Goal: Navigation & Orientation: Find specific page/section

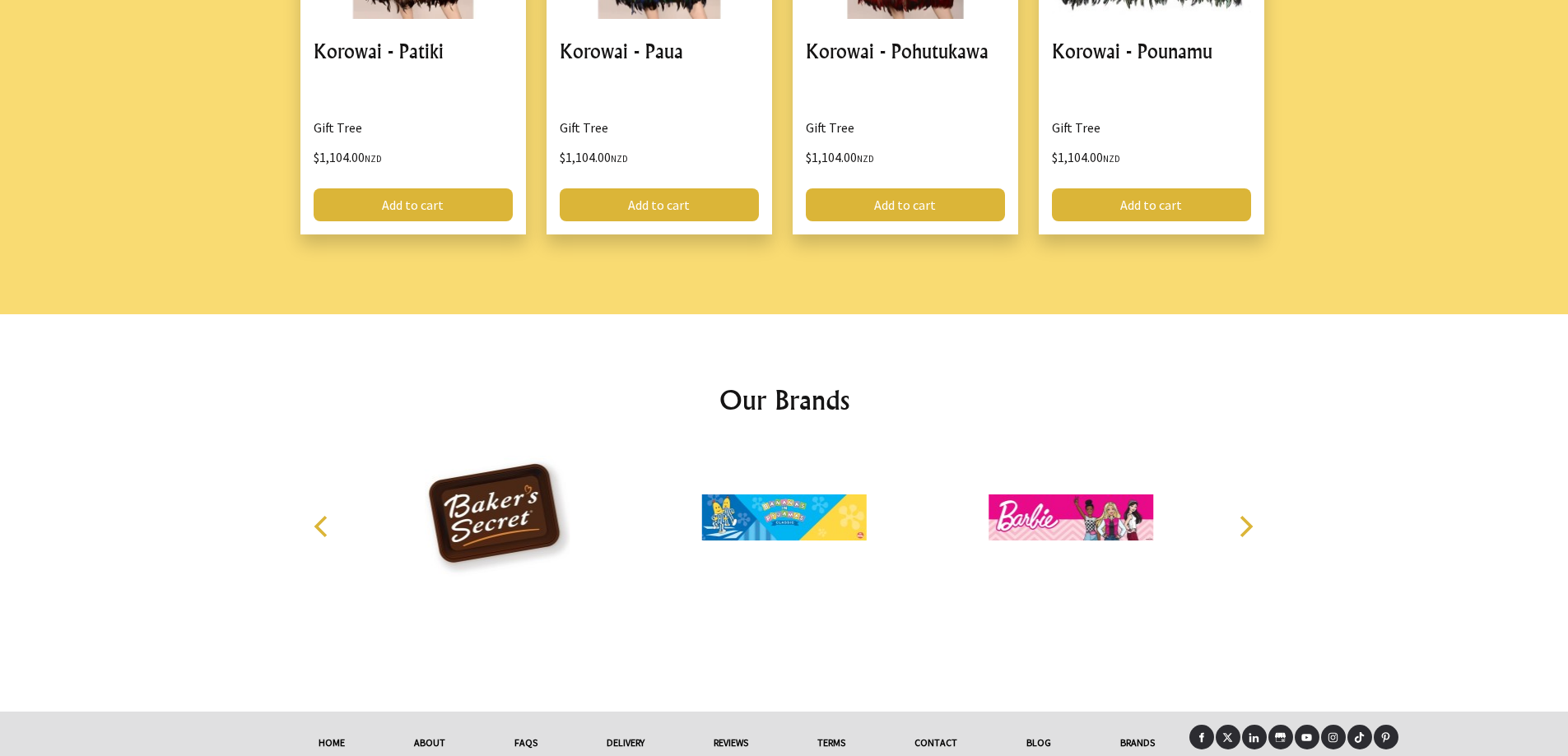
scroll to position [2144, 0]
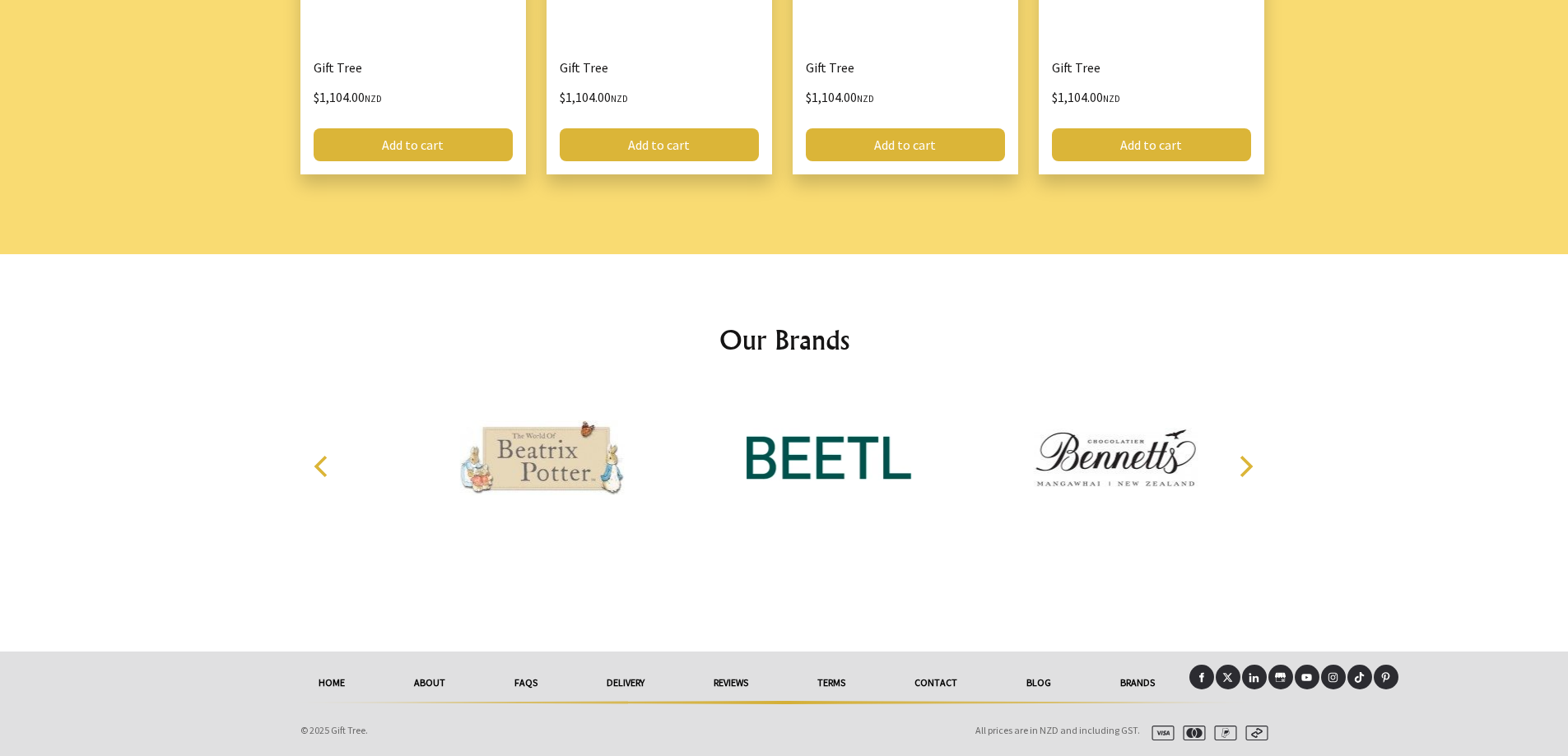
click at [1139, 680] on link "Brands" at bounding box center [1138, 682] width 104 height 36
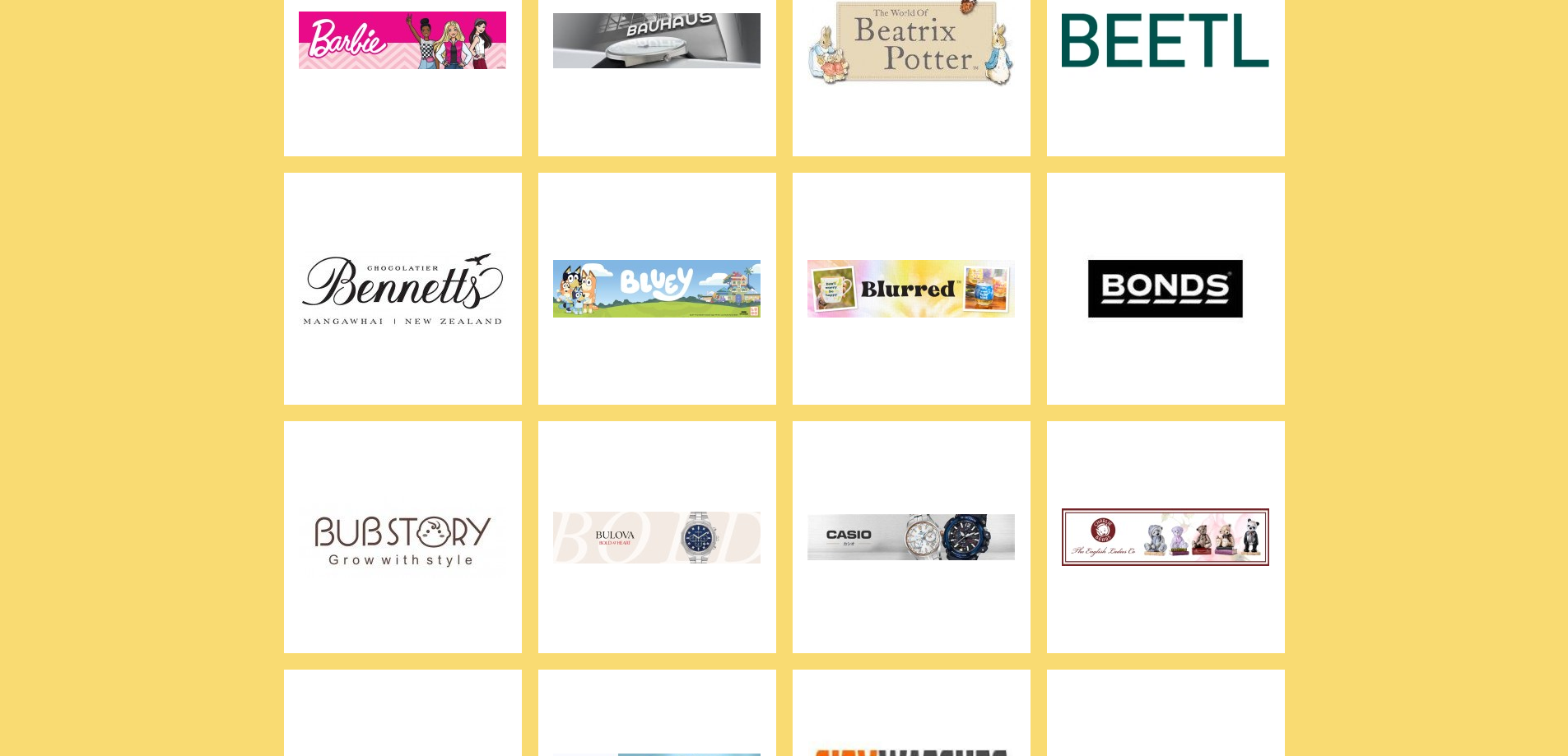
scroll to position [987, 0]
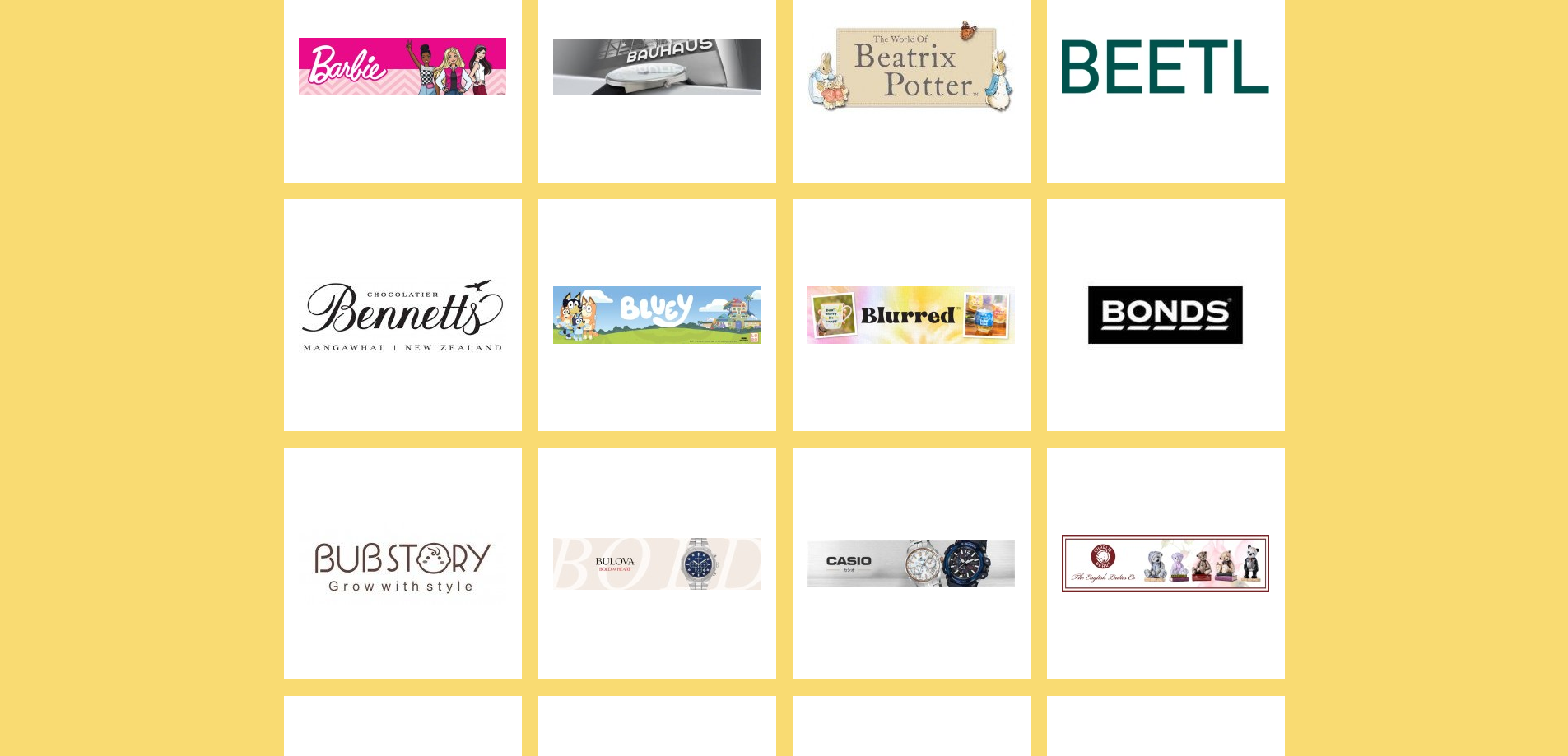
click at [692, 299] on img at bounding box center [656, 315] width 207 height 206
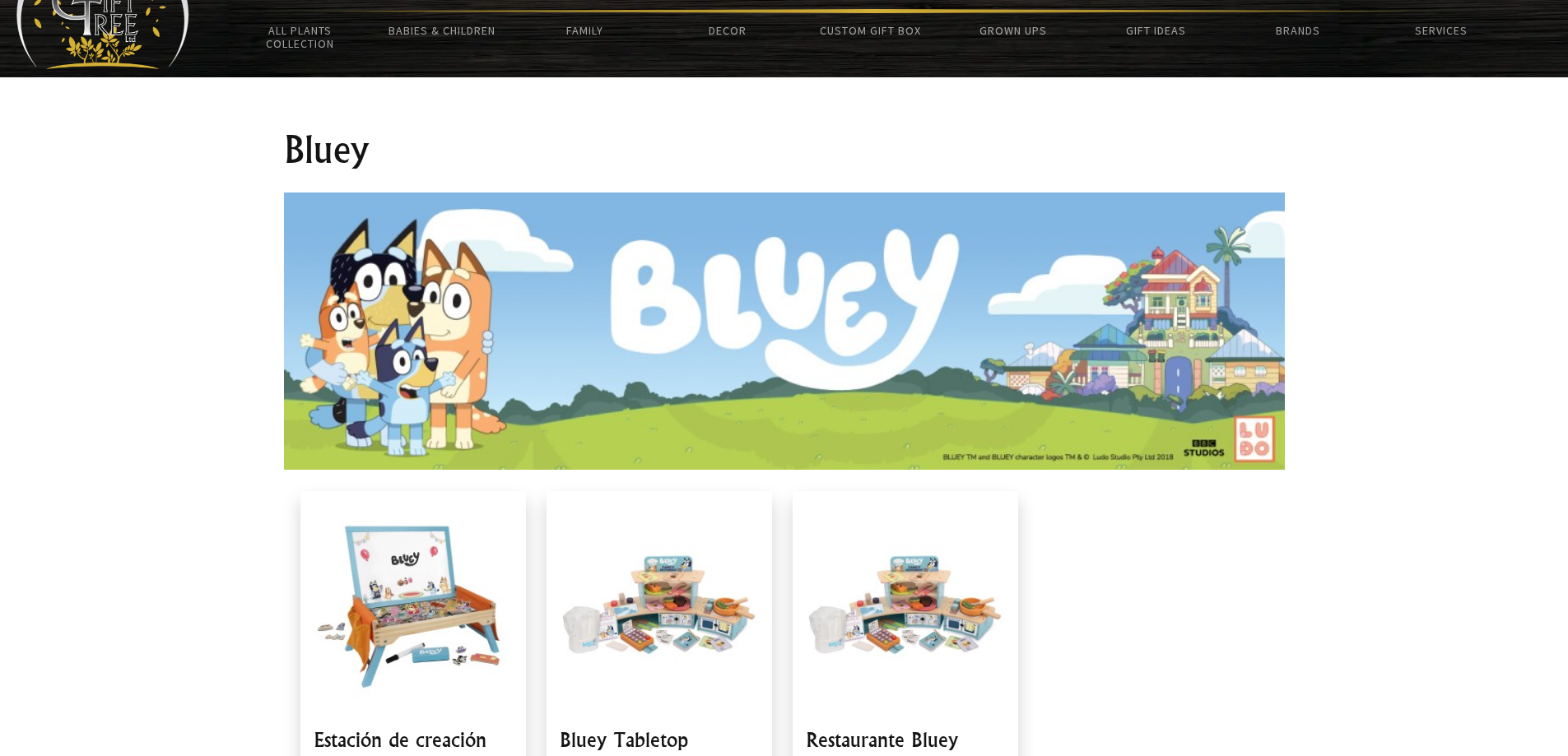
scroll to position [83, 0]
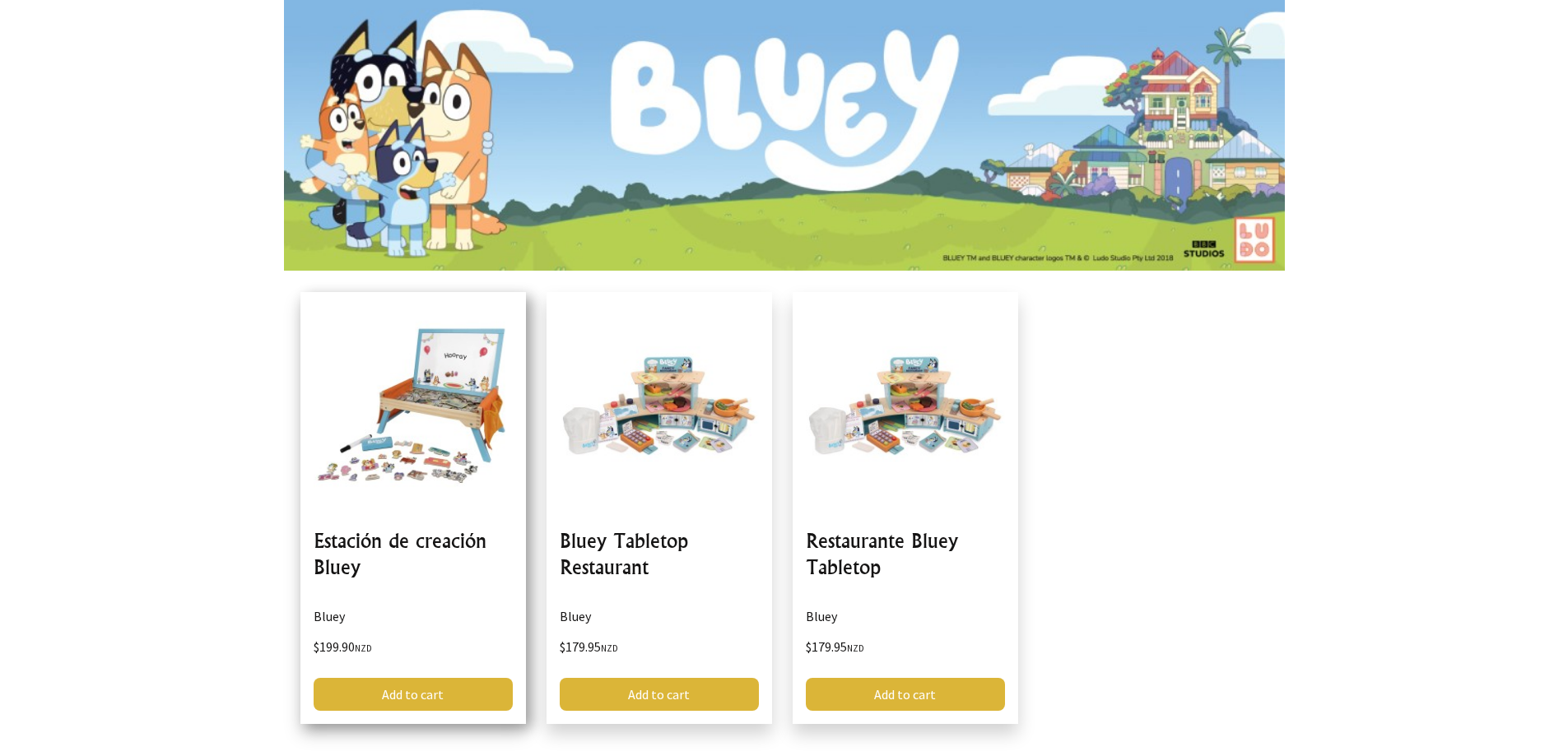
scroll to position [411, 0]
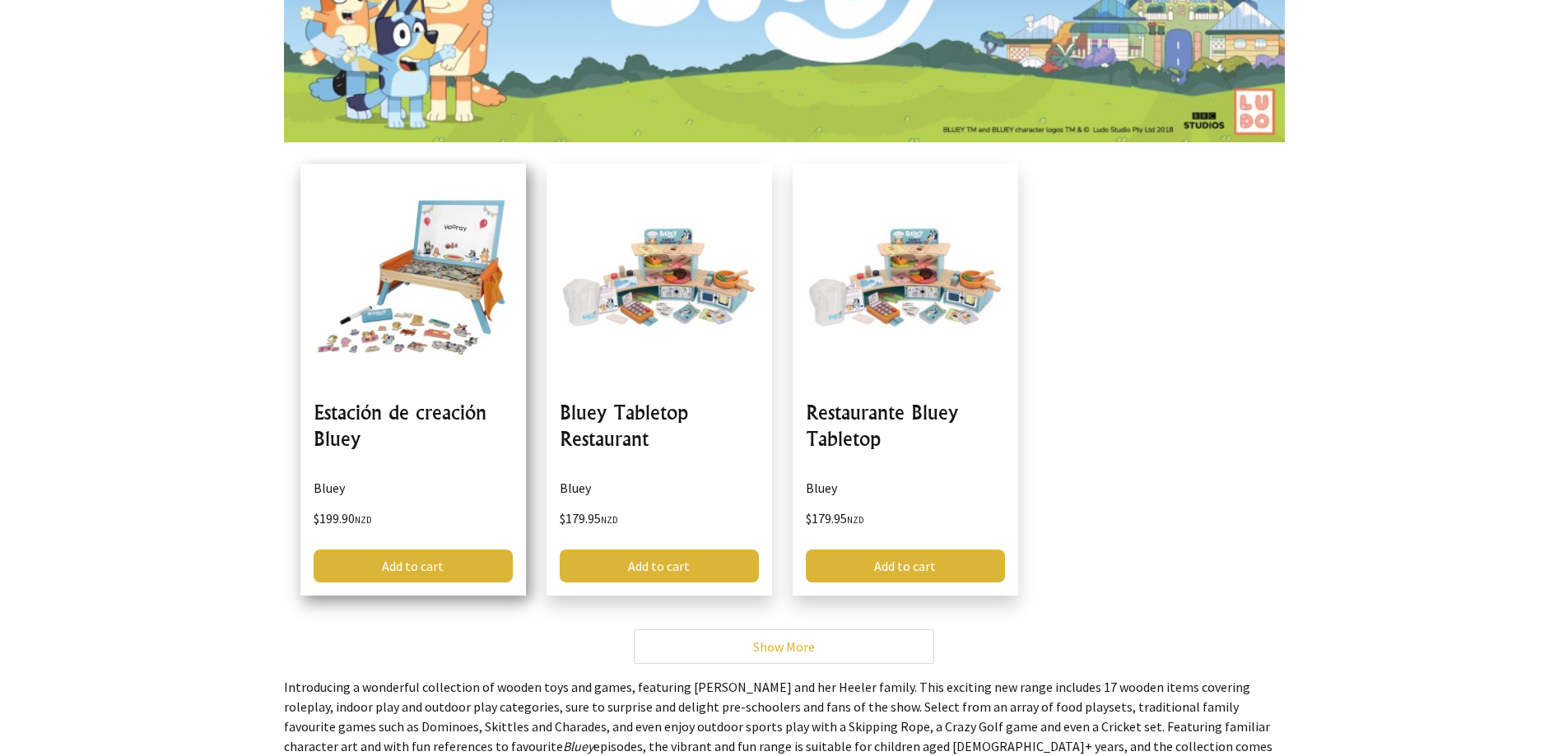
click at [454, 338] on link at bounding box center [413, 379] width 225 height 432
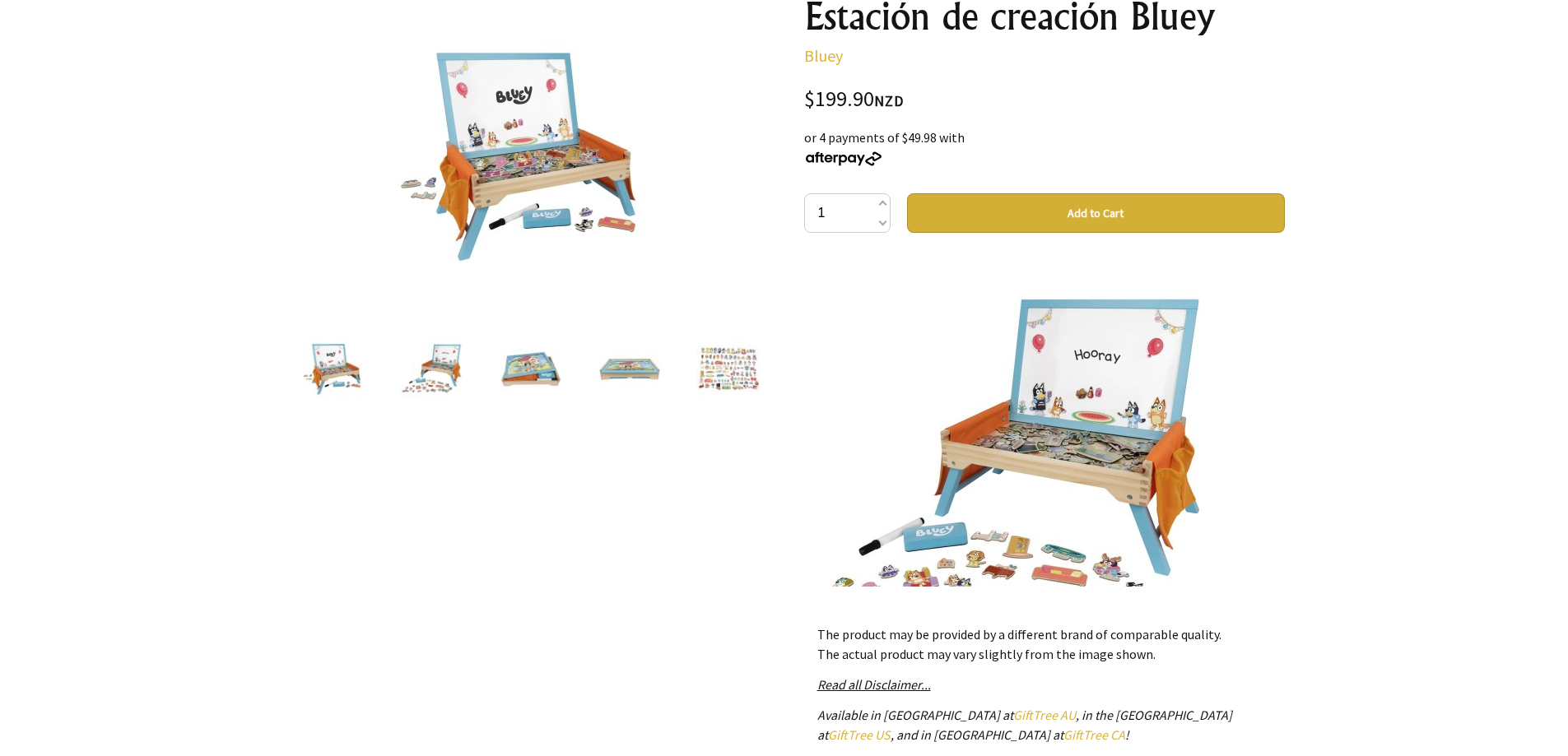
scroll to position [247, 0]
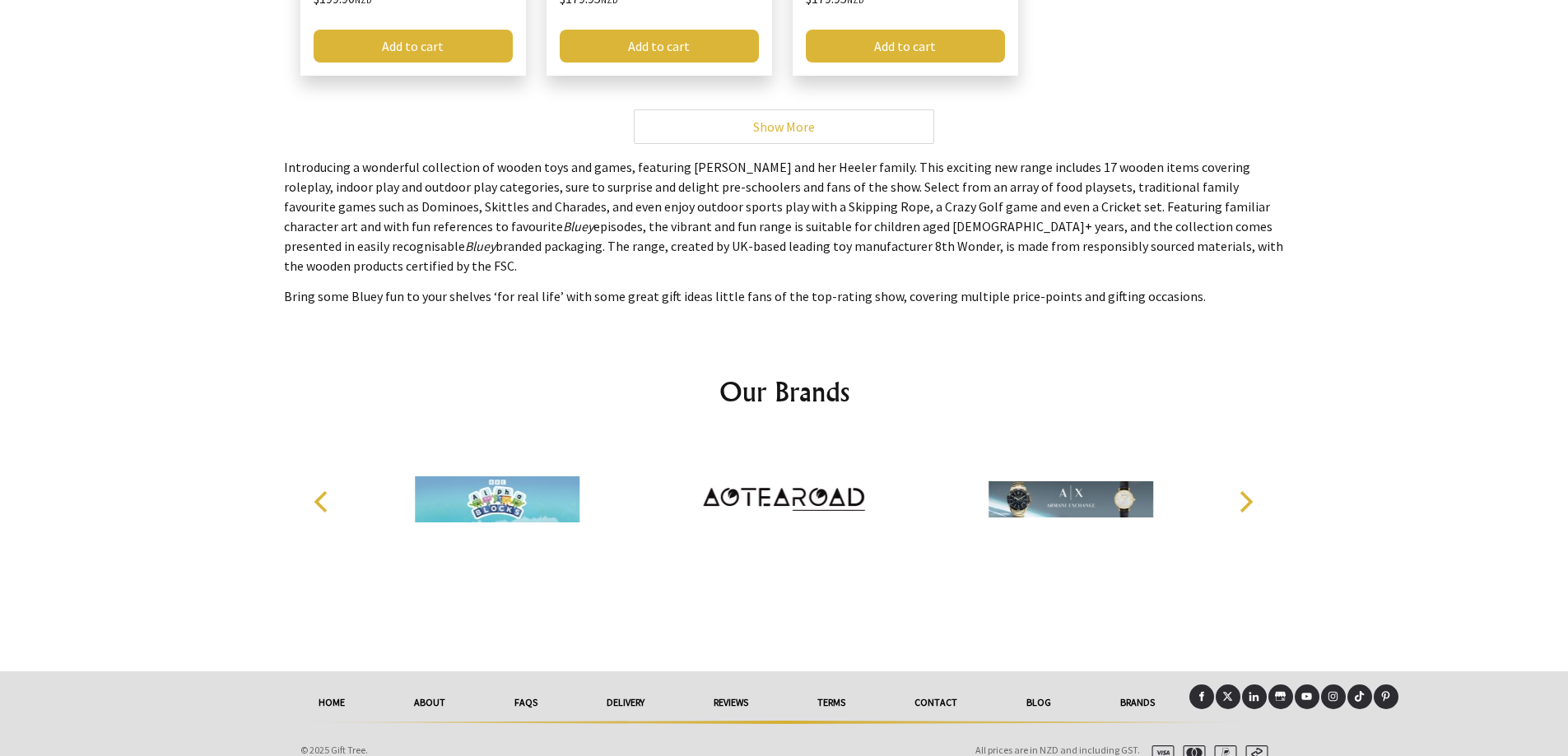
click at [1244, 491] on icon "Next" at bounding box center [1245, 502] width 22 height 22
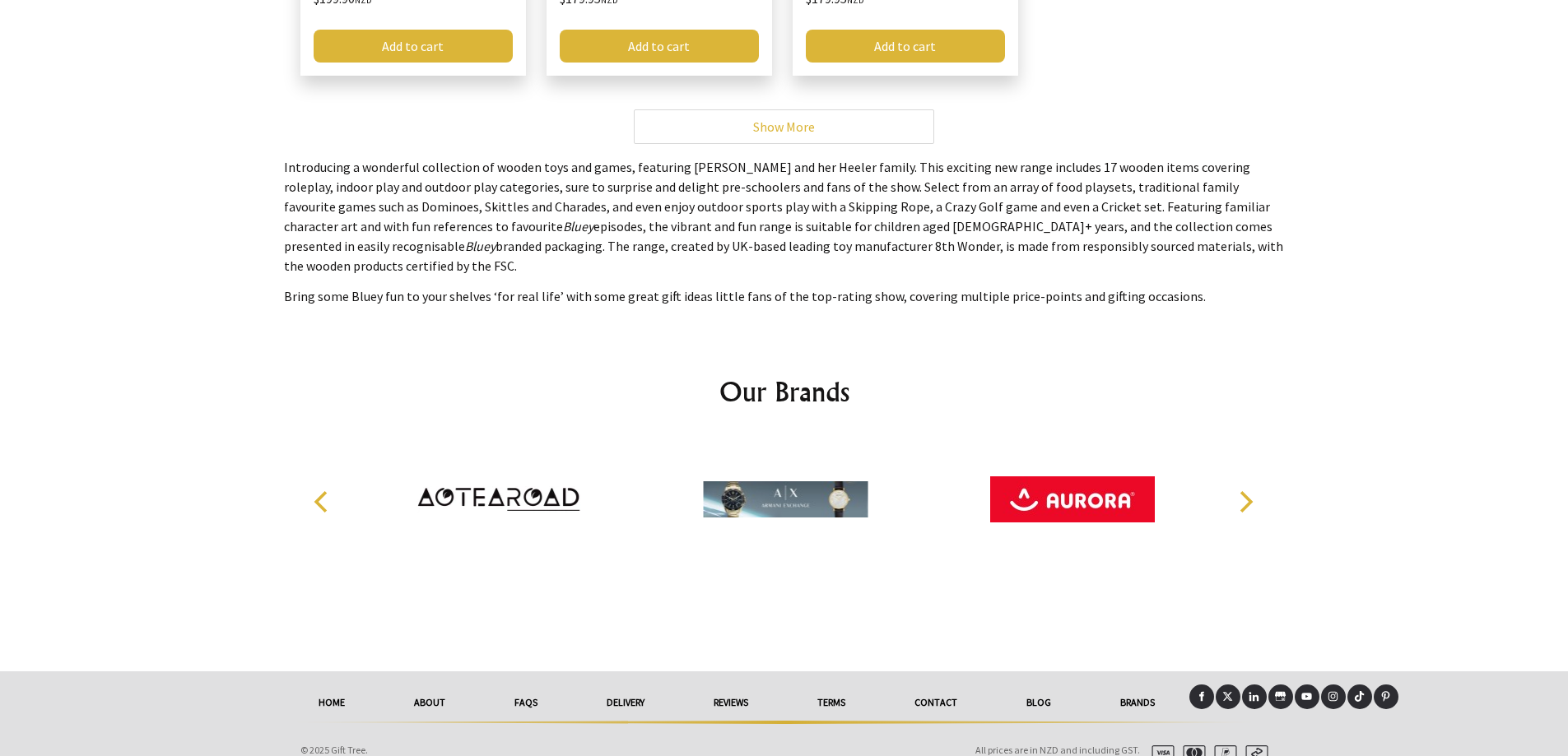
click at [1244, 491] on icon "Next" at bounding box center [1245, 502] width 22 height 22
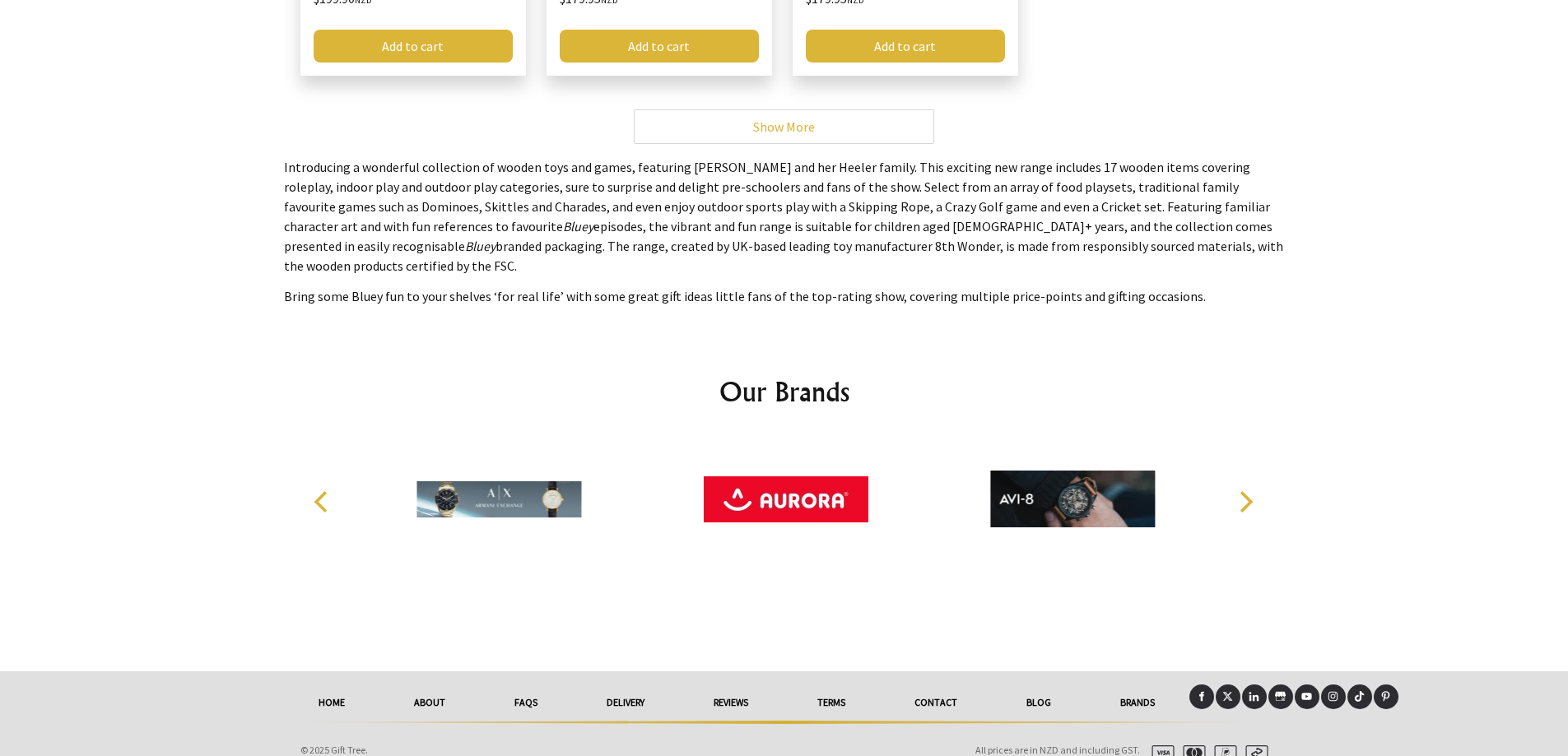
click at [1244, 491] on icon "Next" at bounding box center [1245, 502] width 22 height 22
